Goal: Information Seeking & Learning: Learn about a topic

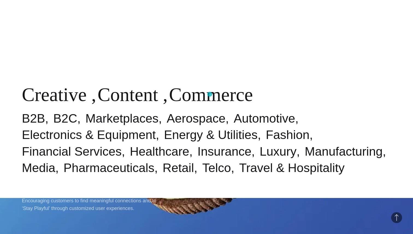
scroll to position [278, 0]
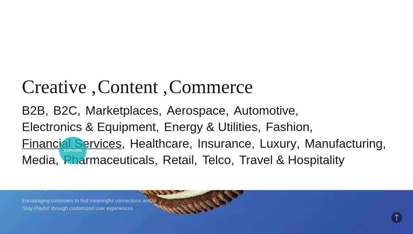
click at [73, 150] on link "Financial Services" at bounding box center [72, 143] width 100 height 14
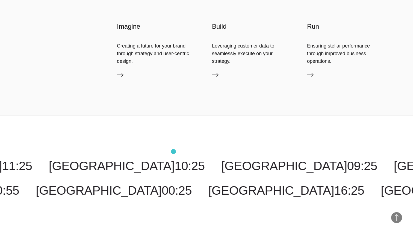
scroll to position [1462, 0]
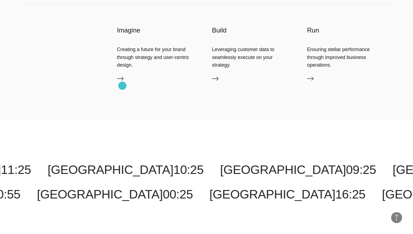
click at [122, 81] on icon at bounding box center [120, 79] width 7 height 4
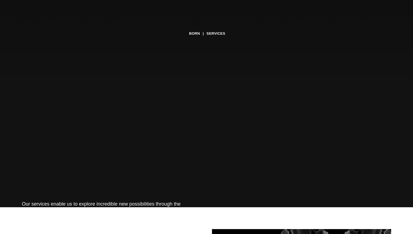
scroll to position [36, 0]
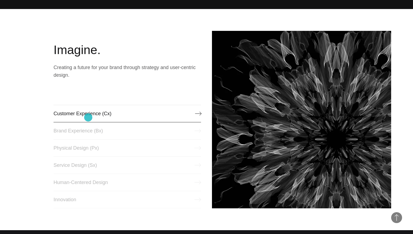
click at [88, 118] on link "Customer Experience (Cx)" at bounding box center [128, 113] width 148 height 17
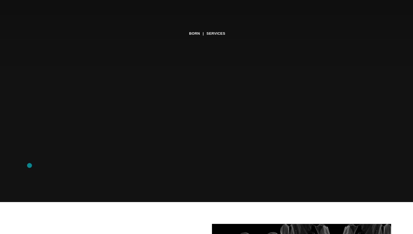
scroll to position [0, 0]
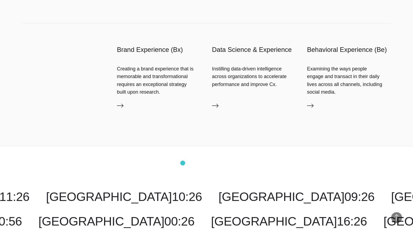
scroll to position [1381, 0]
